Goal: Information Seeking & Learning: Check status

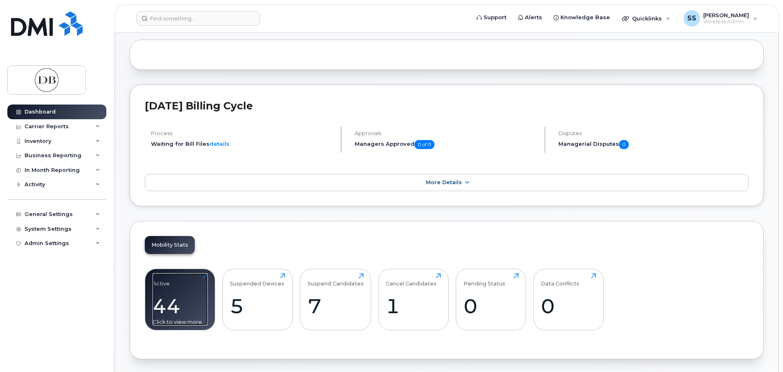
click at [172, 294] on div "44" at bounding box center [180, 306] width 55 height 24
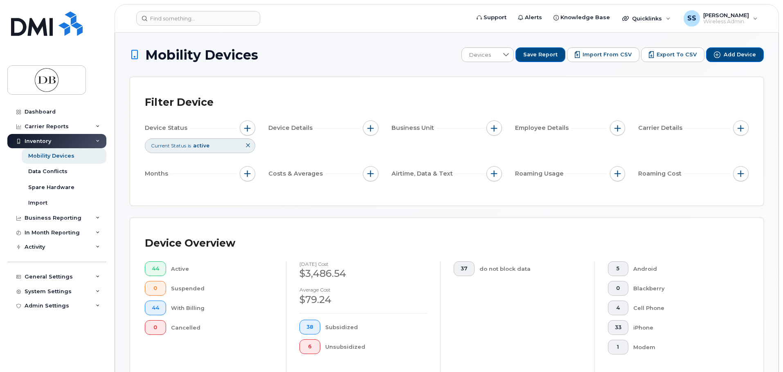
click at [692, 264] on div "Android" at bounding box center [684, 269] width 103 height 15
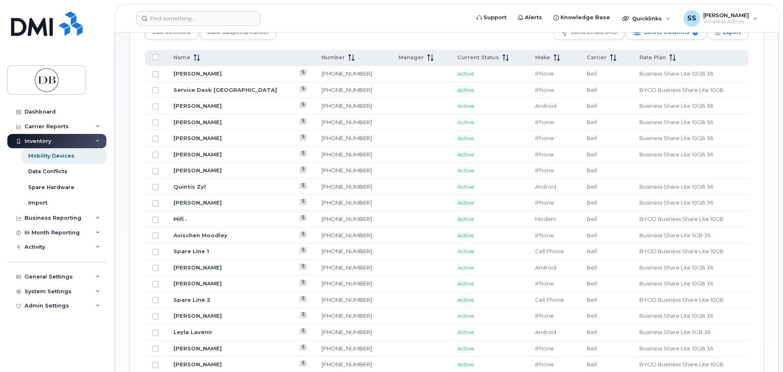
scroll to position [286, 0]
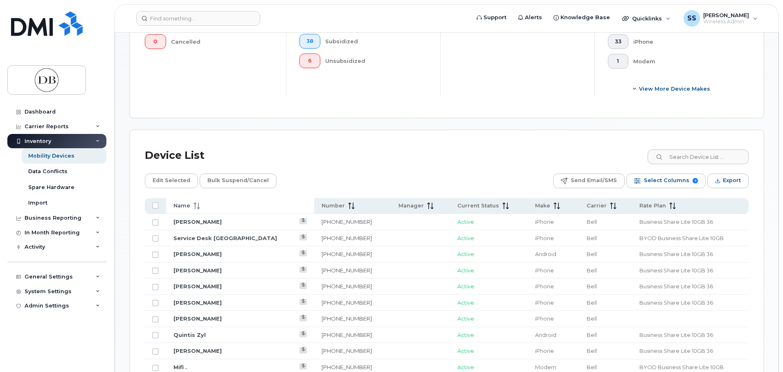
click at [192, 206] on span at bounding box center [195, 205] width 10 height 7
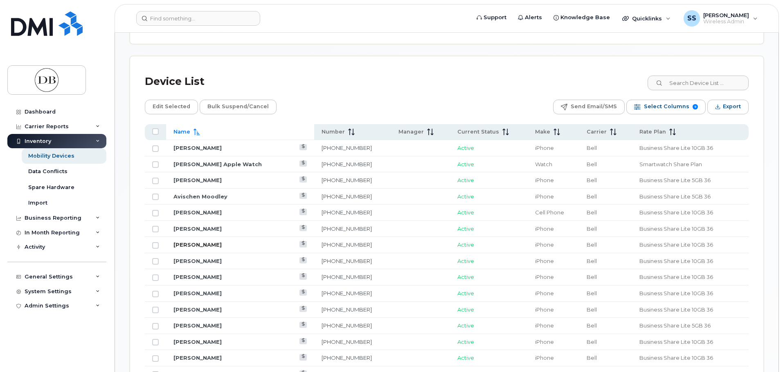
scroll to position [368, 0]
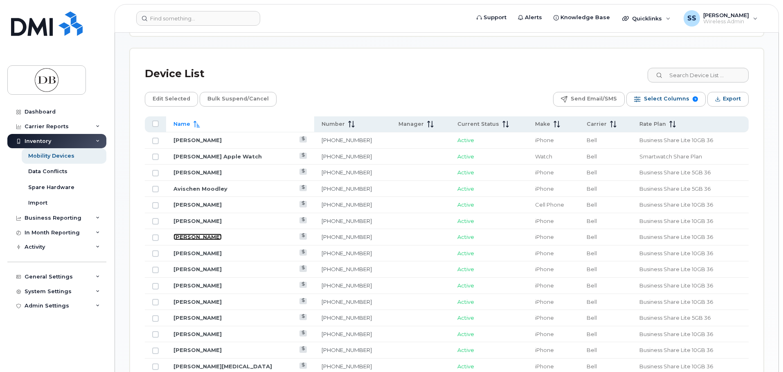
click at [207, 235] on link "[PERSON_NAME]" at bounding box center [197, 237] width 48 height 7
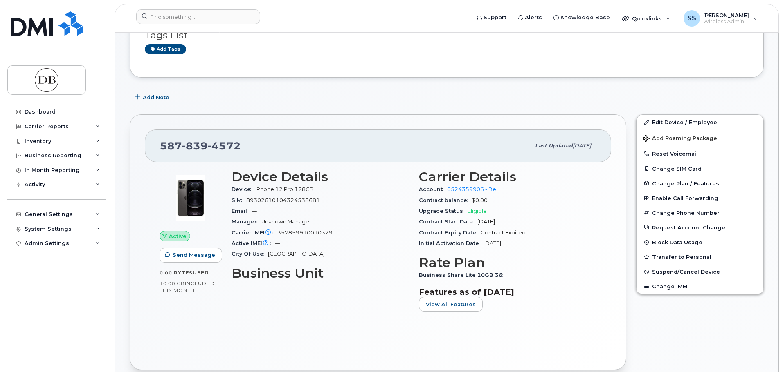
scroll to position [123, 0]
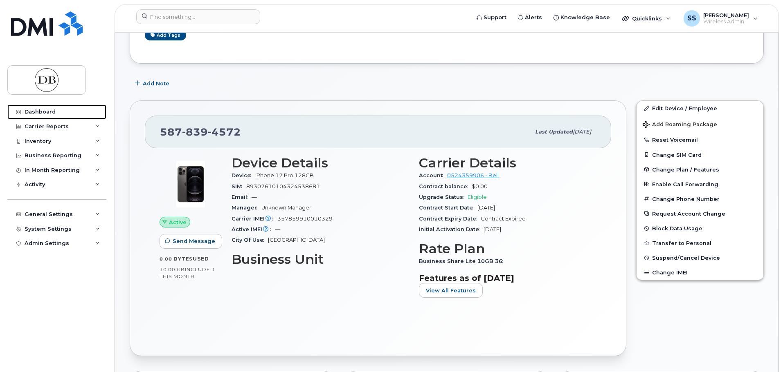
drag, startPoint x: 47, startPoint y: 113, endPoint x: 209, endPoint y: 154, distance: 166.5
click at [47, 113] on div "Dashboard" at bounding box center [40, 112] width 31 height 7
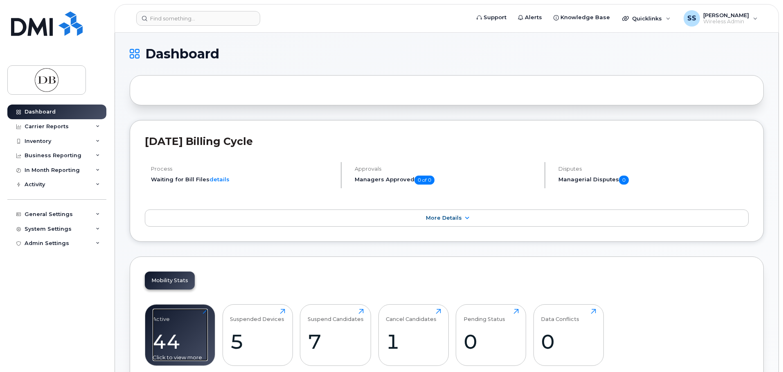
click at [170, 323] on div "Active 44 Click to view more" at bounding box center [180, 335] width 55 height 52
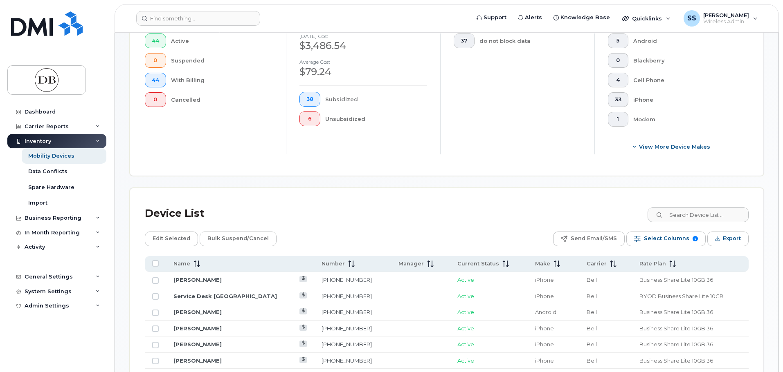
scroll to position [272, 0]
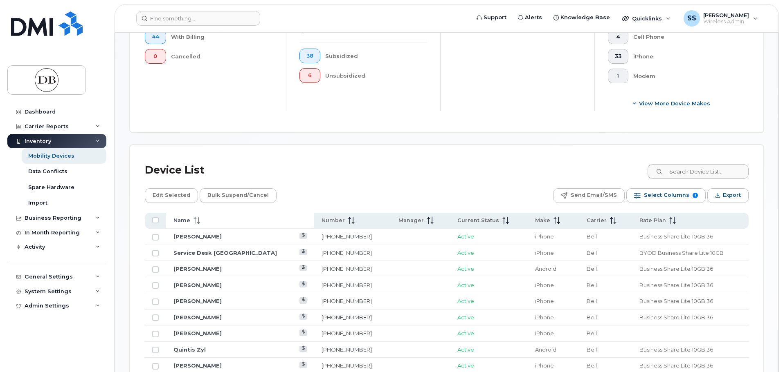
click at [195, 223] on icon at bounding box center [195, 221] width 1 height 7
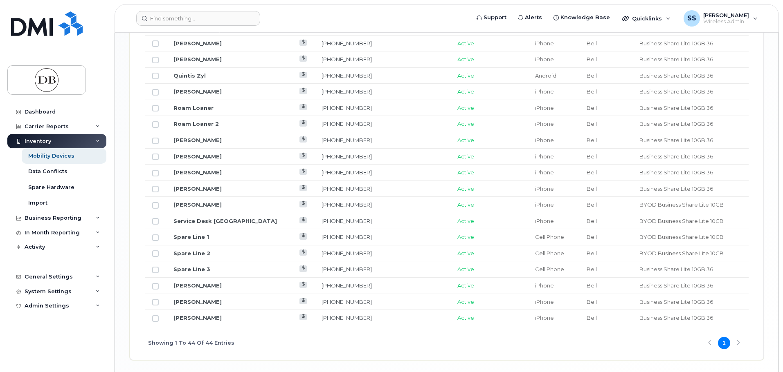
scroll to position [915, 0]
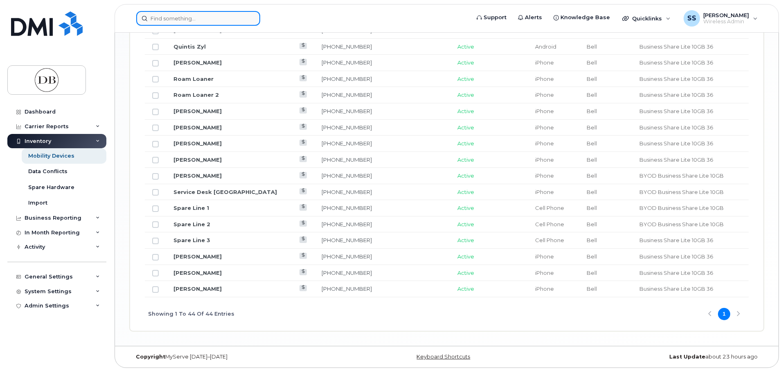
click at [221, 20] on input at bounding box center [198, 18] width 124 height 15
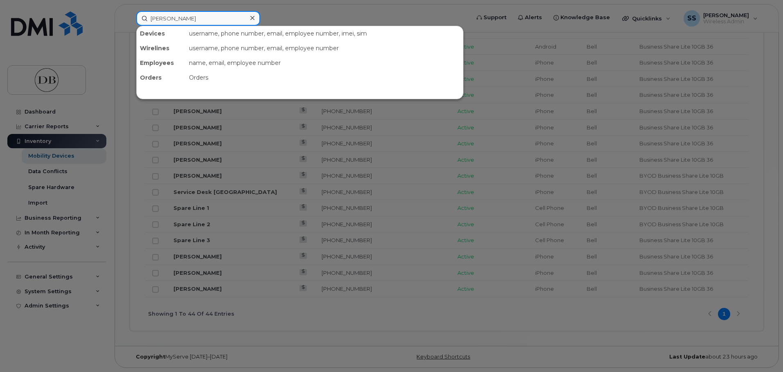
type input "antony"
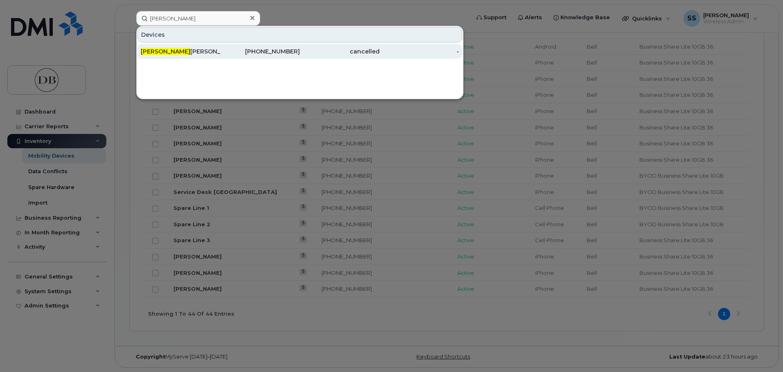
click at [174, 54] on div "Antony Trollope" at bounding box center [181, 51] width 80 height 8
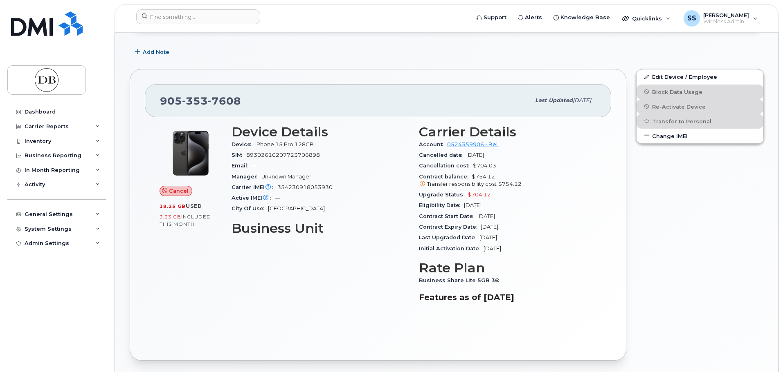
scroll to position [164, 0]
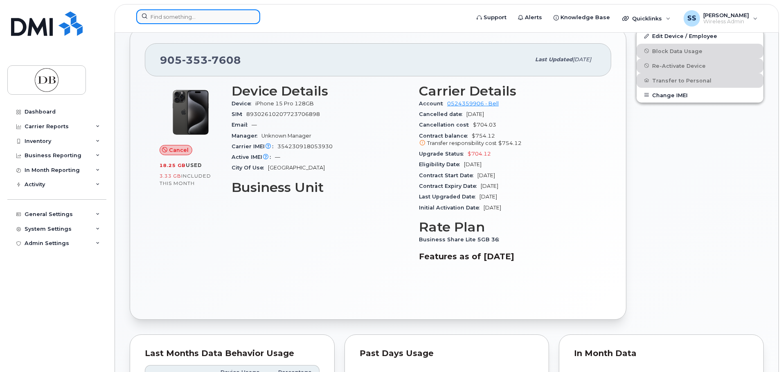
click at [240, 20] on input at bounding box center [198, 16] width 124 height 15
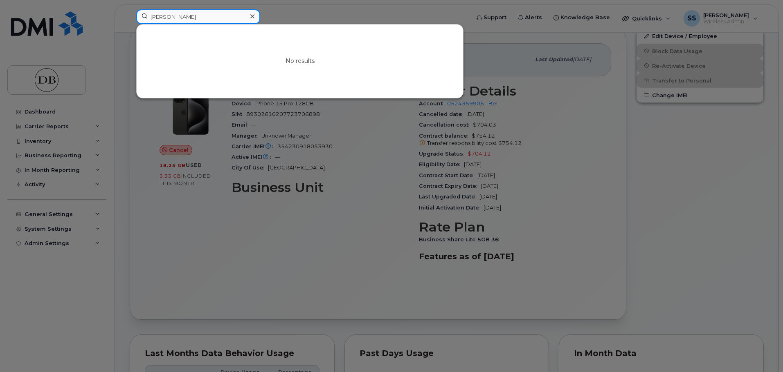
click at [196, 19] on input "julie wong" at bounding box center [198, 16] width 124 height 15
drag, startPoint x: 193, startPoint y: 21, endPoint x: 128, endPoint y: 21, distance: 64.2
click at [130, 22] on div "julie wong No results" at bounding box center [300, 18] width 341 height 18
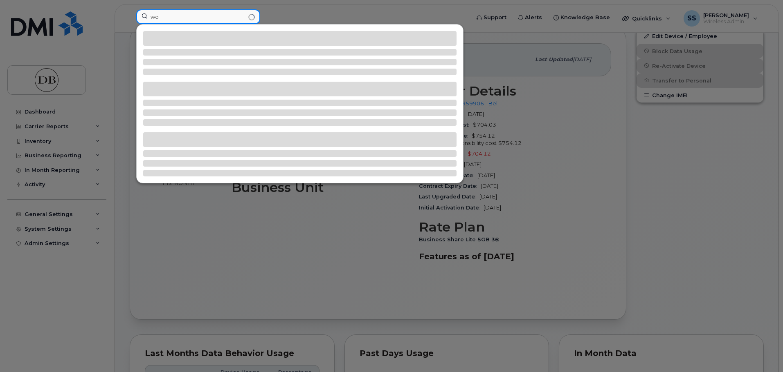
type input "w"
type input "m"
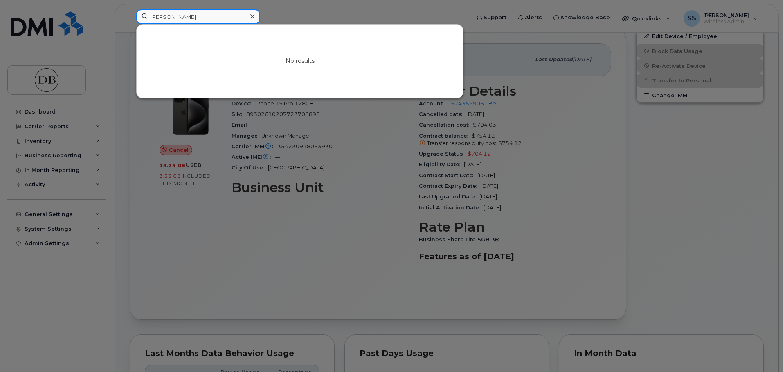
type input "wallace"
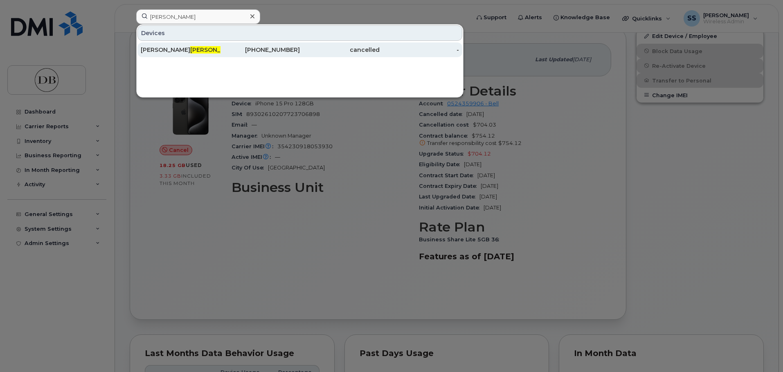
click at [190, 51] on span "Wallace" at bounding box center [214, 49] width 49 height 7
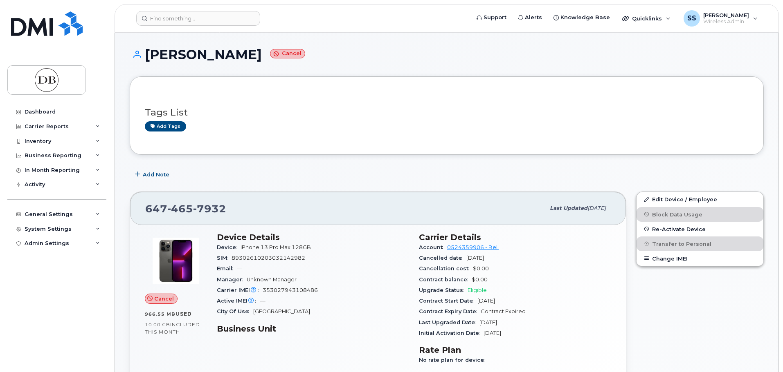
click at [331, 208] on div "647 465 7932" at bounding box center [344, 208] width 399 height 17
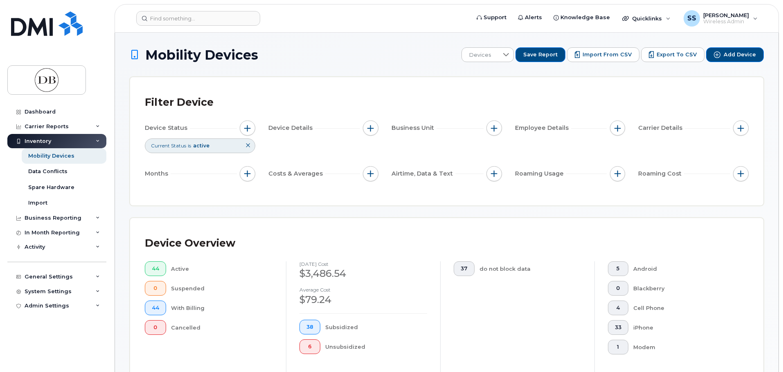
click at [46, 143] on div "Inventory" at bounding box center [38, 141] width 27 height 7
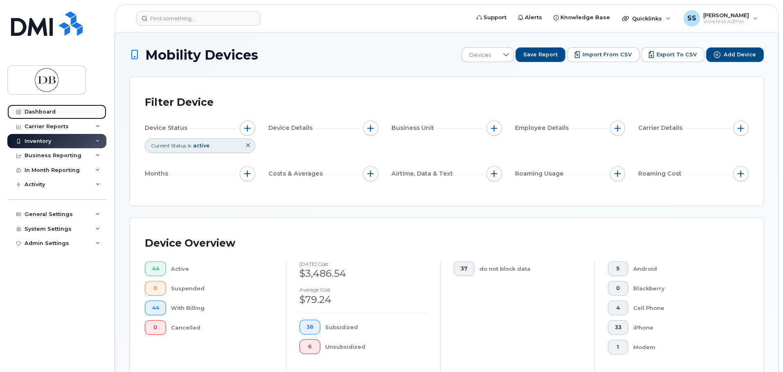
click at [54, 114] on div "Dashboard" at bounding box center [40, 112] width 31 height 7
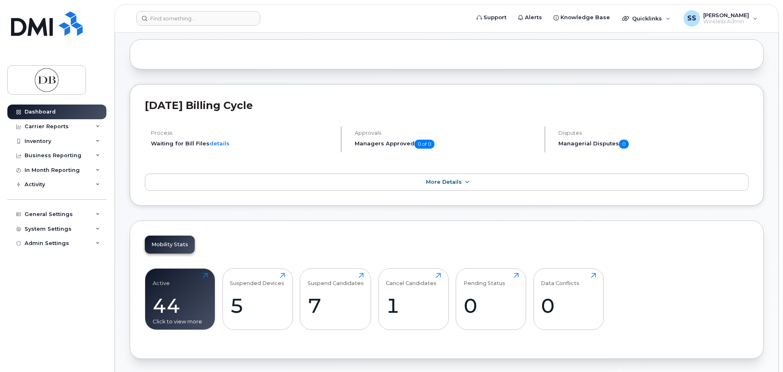
scroll to position [123, 0]
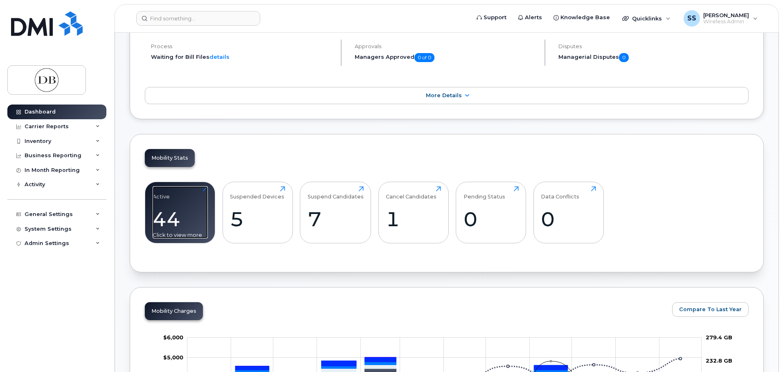
click at [162, 220] on div "44" at bounding box center [180, 219] width 55 height 24
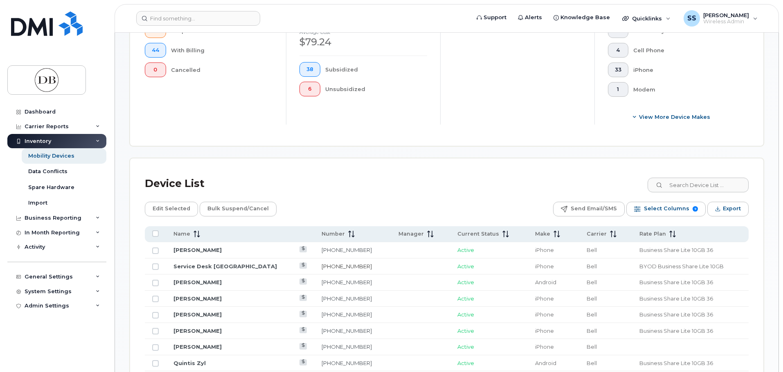
scroll to position [368, 0]
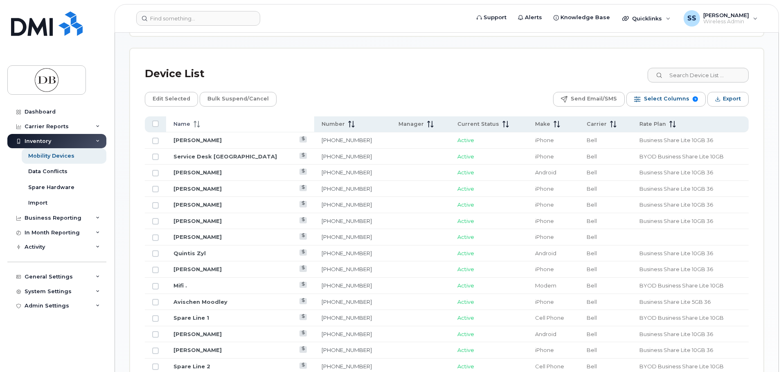
click at [192, 125] on span at bounding box center [195, 124] width 10 height 7
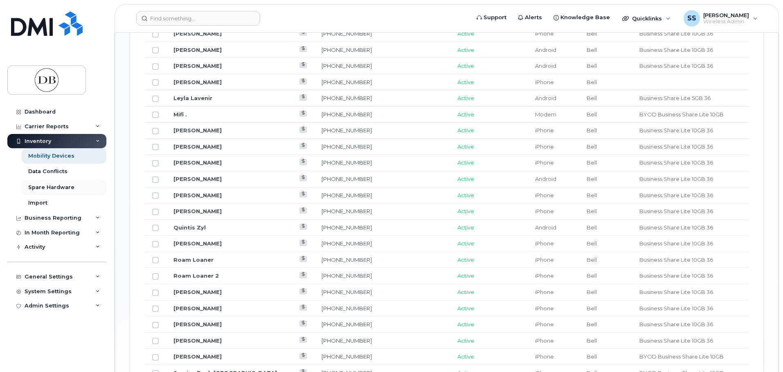
scroll to position [628, 0]
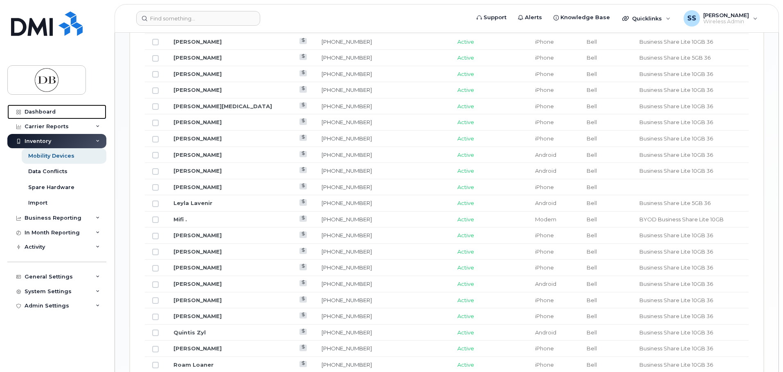
click at [47, 109] on div "Dashboard" at bounding box center [40, 112] width 31 height 7
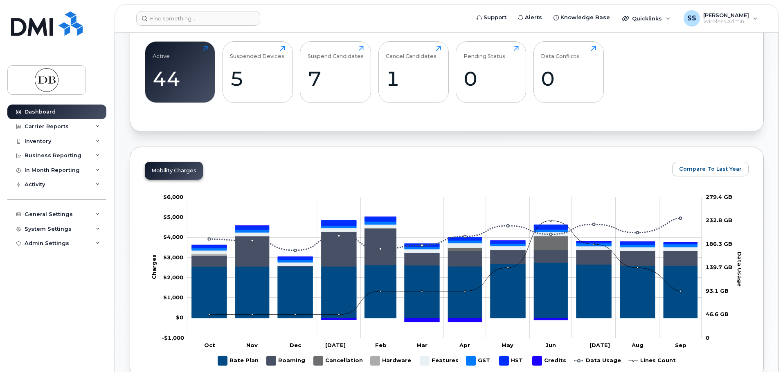
scroll to position [245, 0]
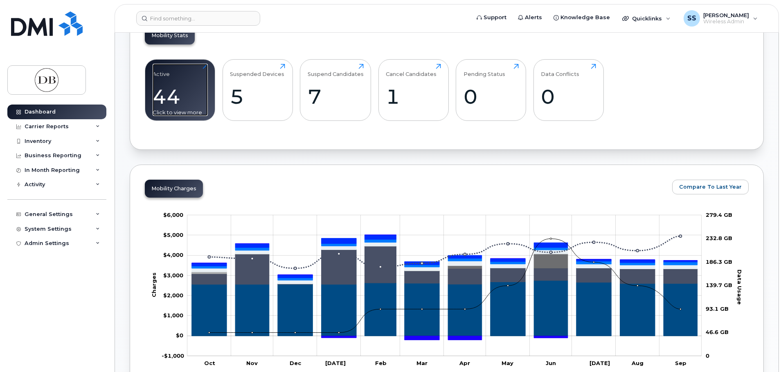
click at [187, 110] on div "Click to view more" at bounding box center [180, 113] width 55 height 8
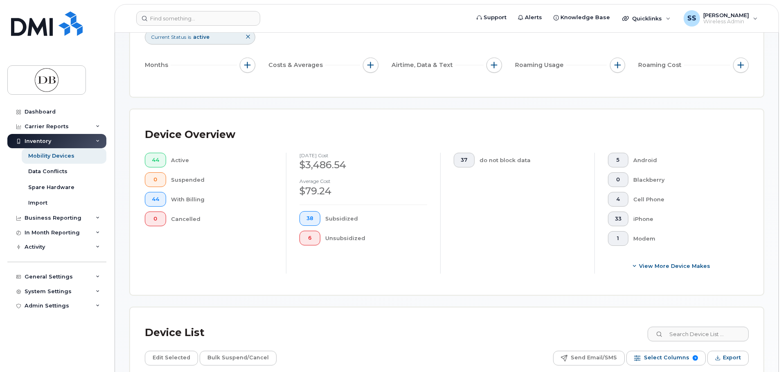
scroll to position [82, 0]
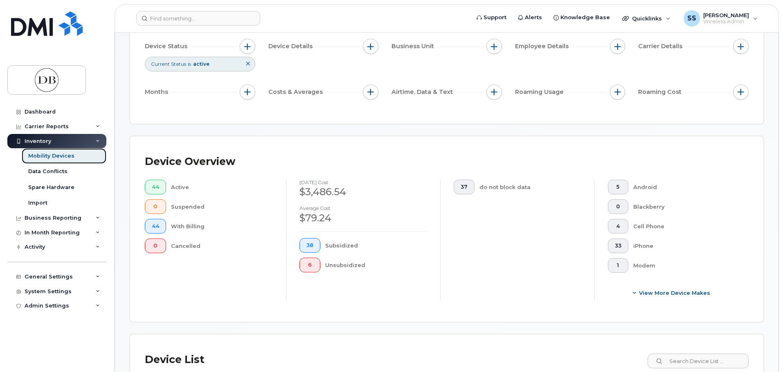
click at [58, 159] on div "Mobility Devices" at bounding box center [51, 156] width 46 height 7
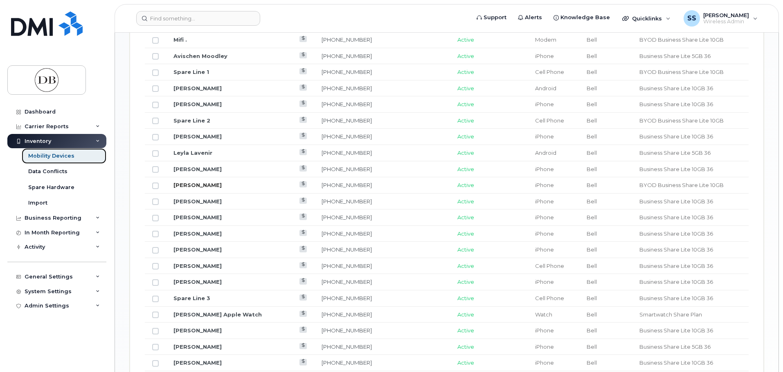
scroll to position [628, 0]
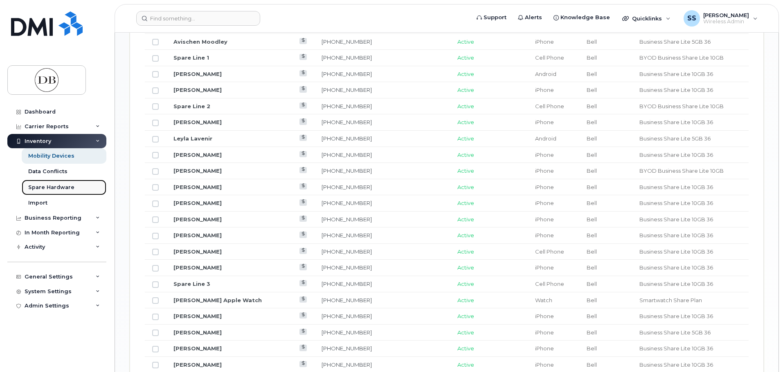
click at [53, 186] on div "Spare Hardware" at bounding box center [51, 187] width 46 height 7
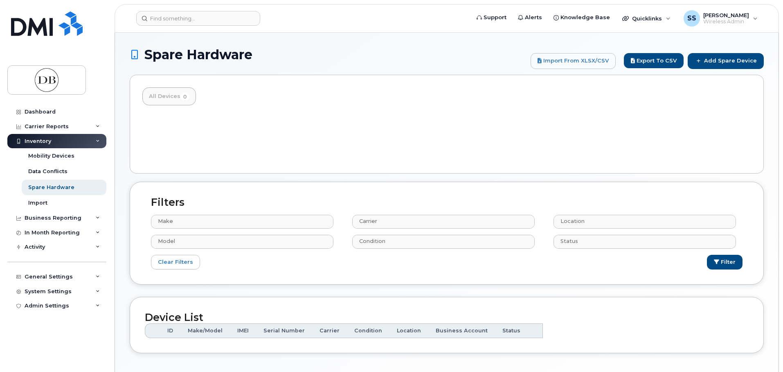
select select
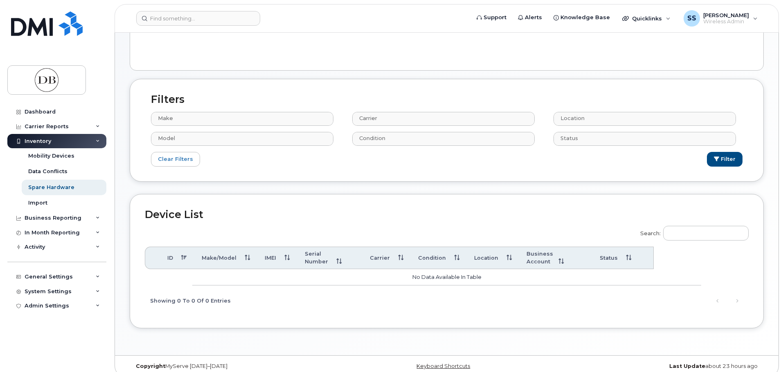
scroll to position [105, 0]
click at [46, 125] on div "Carrier Reports" at bounding box center [47, 126] width 44 height 7
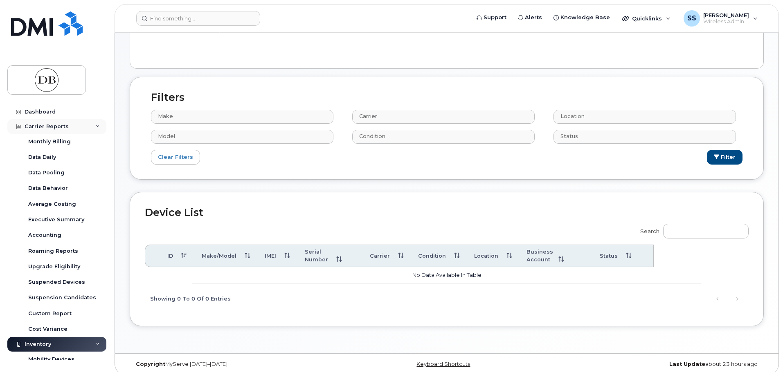
click at [59, 126] on div "Carrier Reports" at bounding box center [47, 126] width 44 height 7
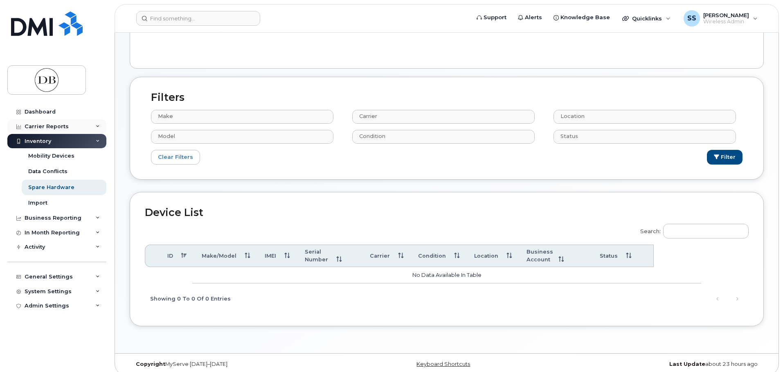
click at [60, 126] on div "Carrier Reports" at bounding box center [47, 126] width 44 height 7
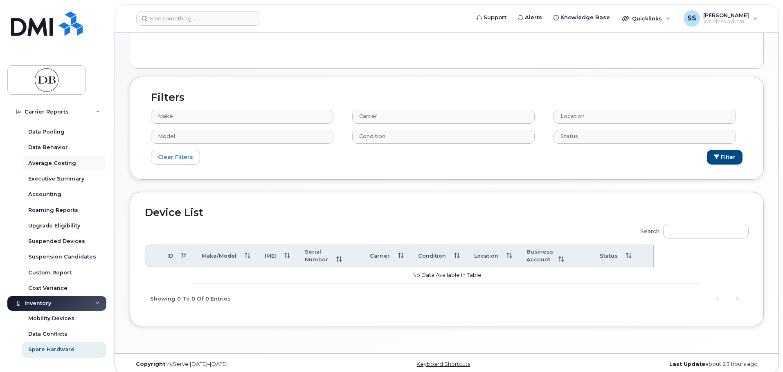
scroll to position [0, 0]
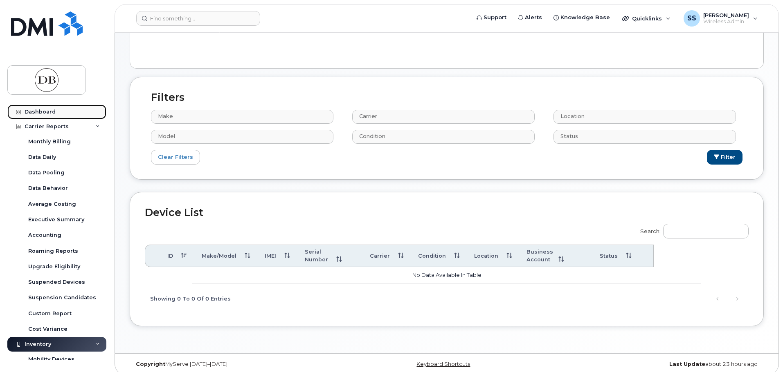
click at [54, 108] on link "Dashboard" at bounding box center [56, 112] width 99 height 15
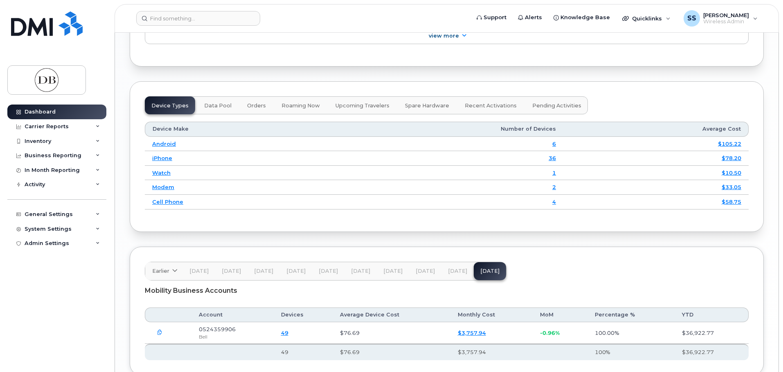
scroll to position [981, 0]
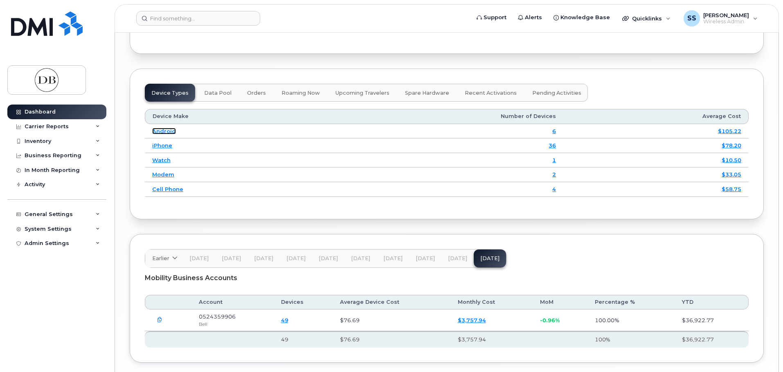
click at [159, 128] on link "Android" at bounding box center [164, 131] width 24 height 7
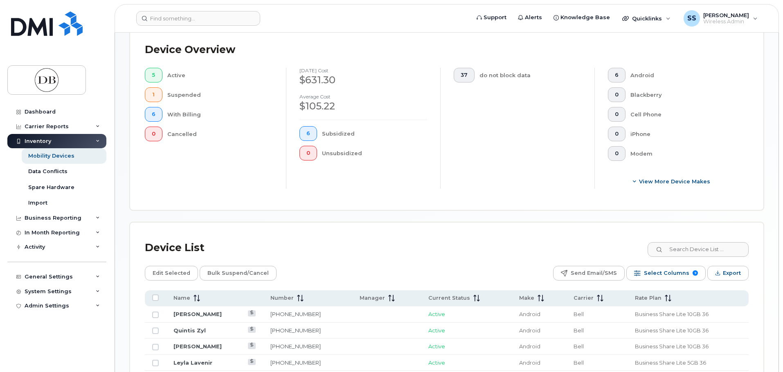
scroll to position [300, 0]
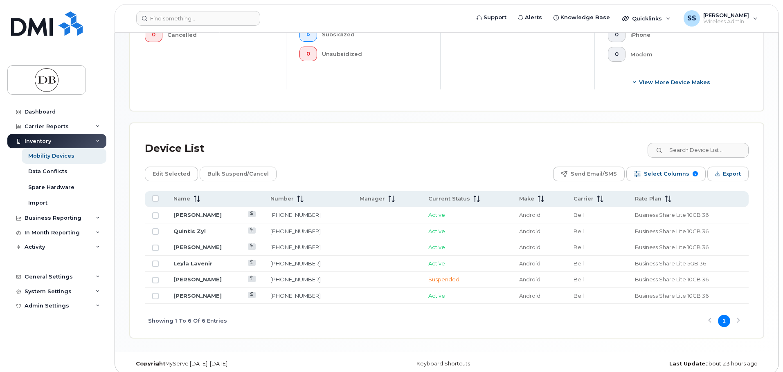
click at [202, 276] on td "[PERSON_NAME]" at bounding box center [214, 280] width 97 height 16
click at [204, 276] on link "[PERSON_NAME]" at bounding box center [197, 279] width 48 height 7
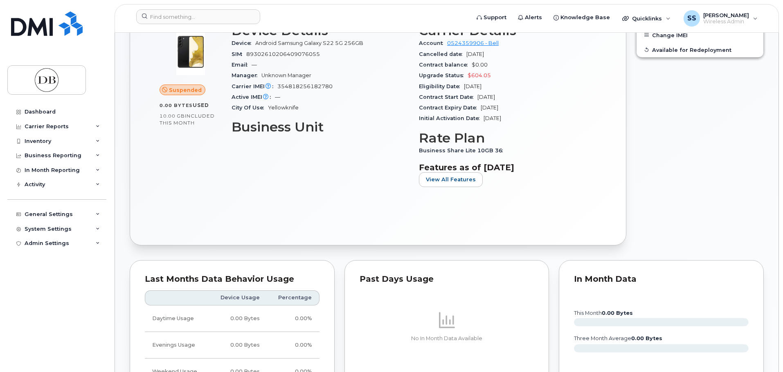
scroll to position [245, 0]
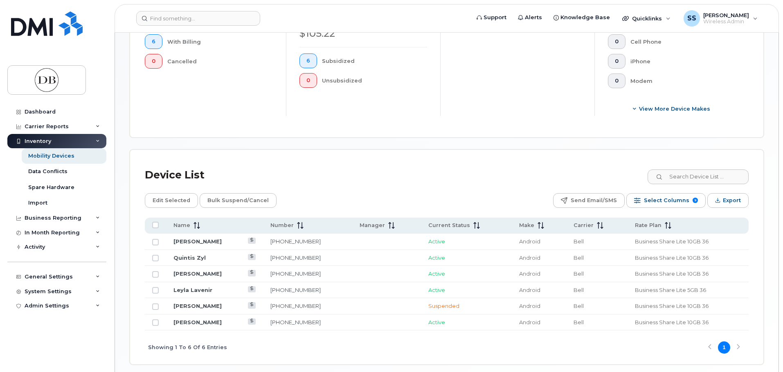
scroll to position [259, 0]
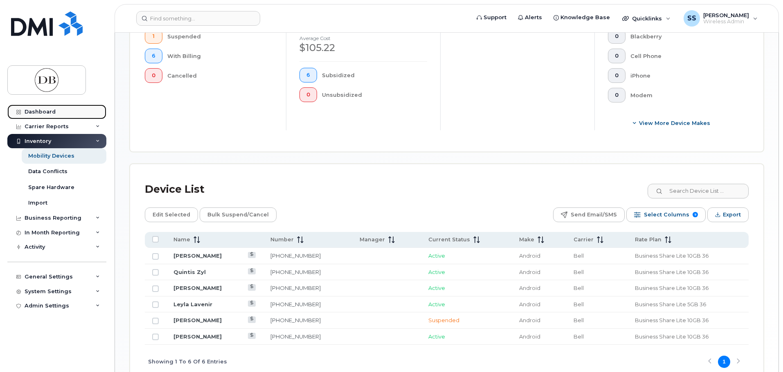
click at [49, 112] on div "Dashboard" at bounding box center [40, 112] width 31 height 7
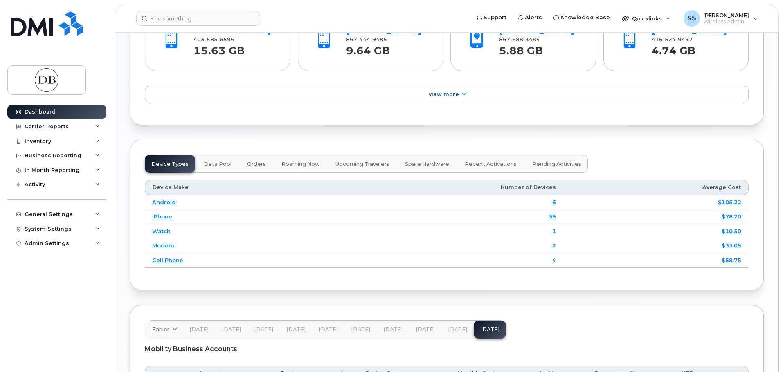
scroll to position [902, 0]
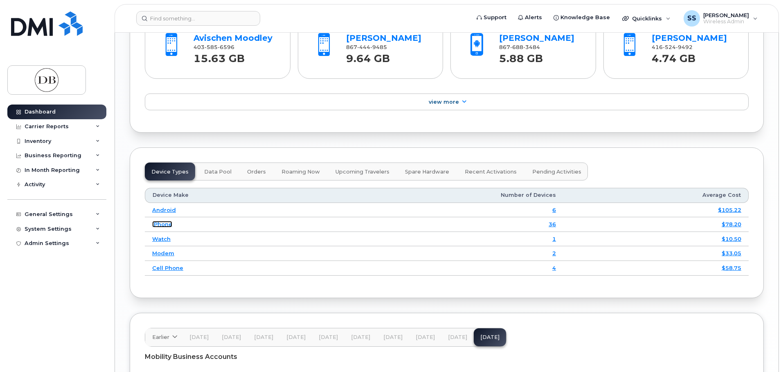
click at [155, 223] on link "iPhone" at bounding box center [162, 224] width 20 height 7
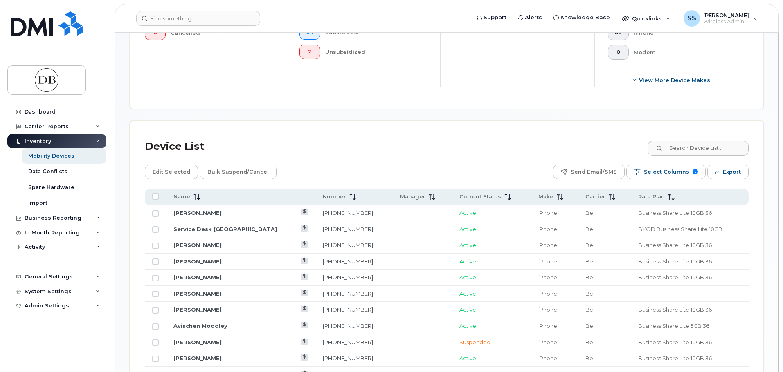
scroll to position [409, 0]
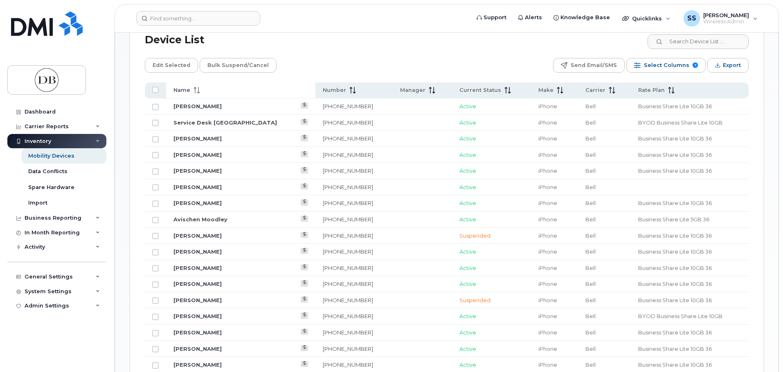
click at [198, 87] on icon at bounding box center [198, 90] width 1 height 7
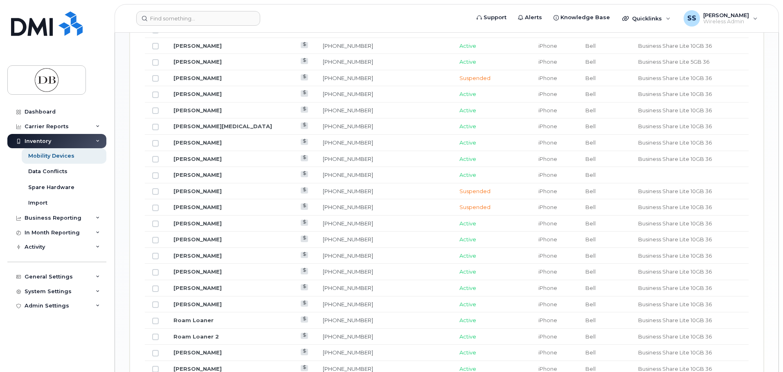
scroll to position [613, 0]
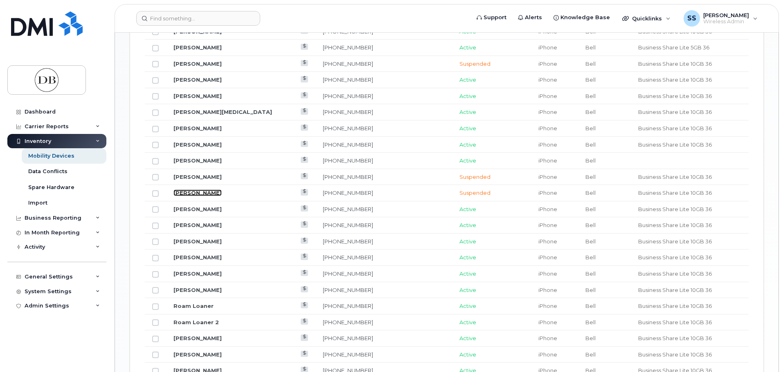
click at [201, 190] on link "[PERSON_NAME]" at bounding box center [197, 193] width 48 height 7
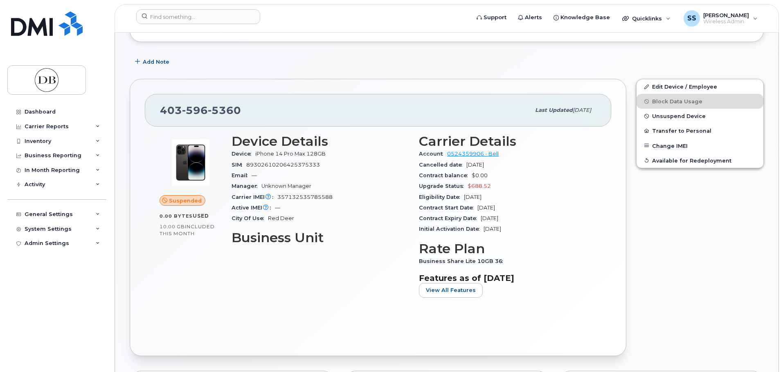
scroll to position [164, 0]
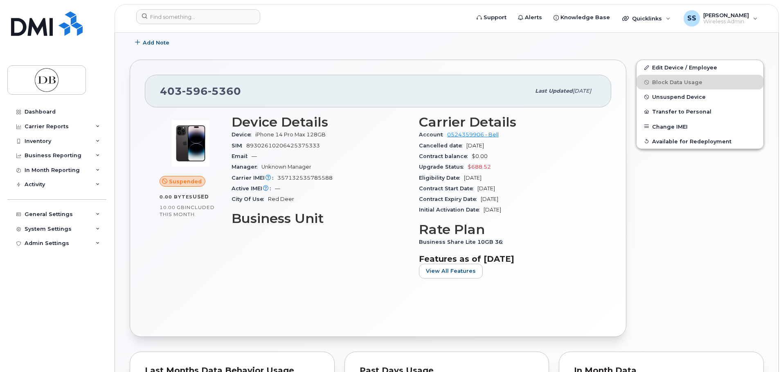
drag, startPoint x: 521, startPoint y: 212, endPoint x: 486, endPoint y: 208, distance: 35.8
click at [486, 208] on div "Initial Activation Date Oct 20, 2023" at bounding box center [507, 210] width 177 height 11
click at [536, 202] on div "Contract Expiry Date Oct 19, 2026" at bounding box center [507, 199] width 177 height 11
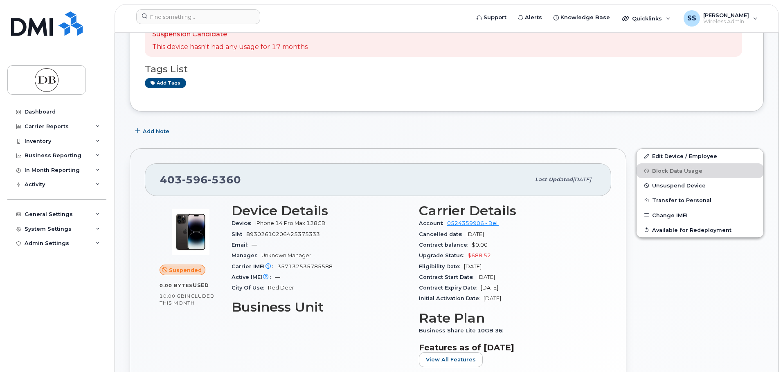
scroll to position [45, 0]
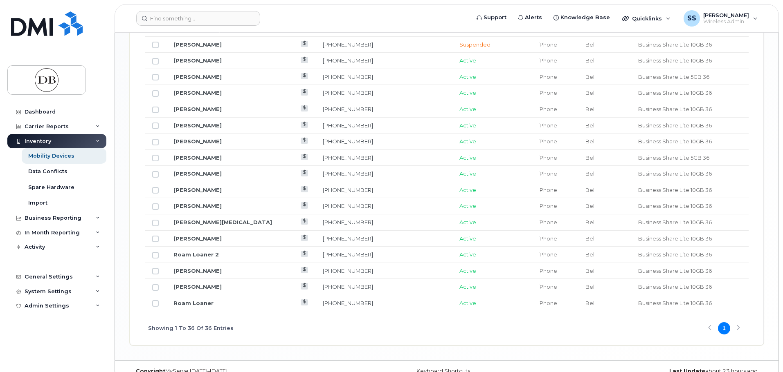
scroll to position [785, 0]
